Goal: Find specific page/section: Find specific page/section

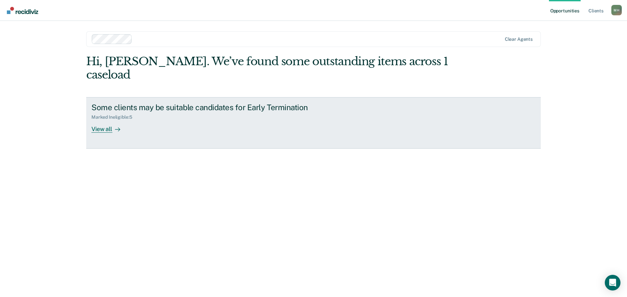
click at [96, 120] on div "View all" at bounding box center [109, 126] width 37 height 13
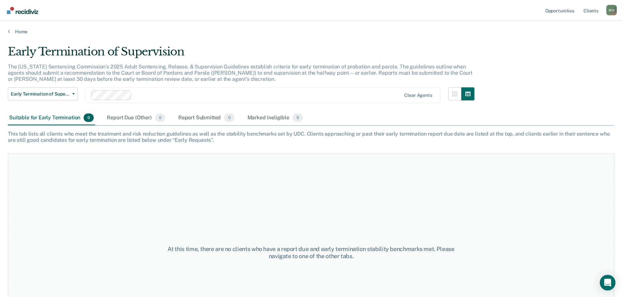
click at [54, 120] on div "Suitable for Early Termination 0" at bounding box center [51, 118] width 87 height 14
click at [265, 119] on div "Marked Ineligible 5" at bounding box center [275, 118] width 58 height 14
